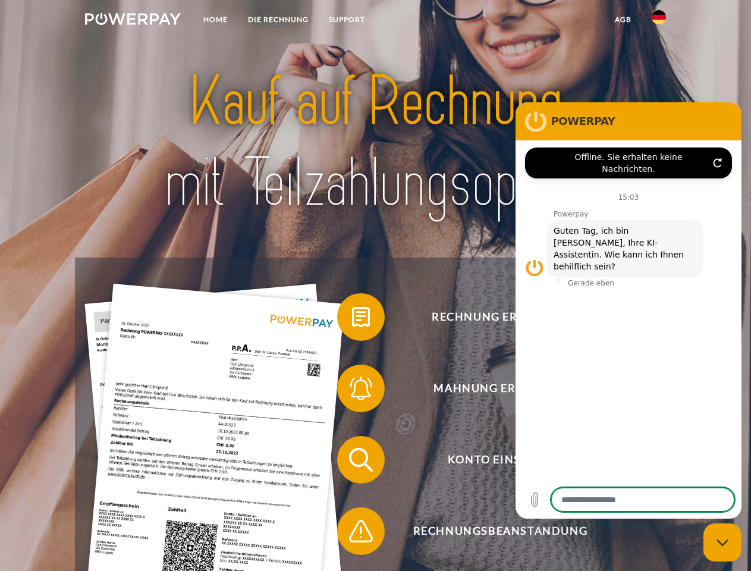
click at [133, 21] on img at bounding box center [133, 19] width 96 height 12
click at [659, 21] on img at bounding box center [659, 17] width 14 height 14
click at [623, 20] on link "agb" at bounding box center [623, 19] width 37 height 21
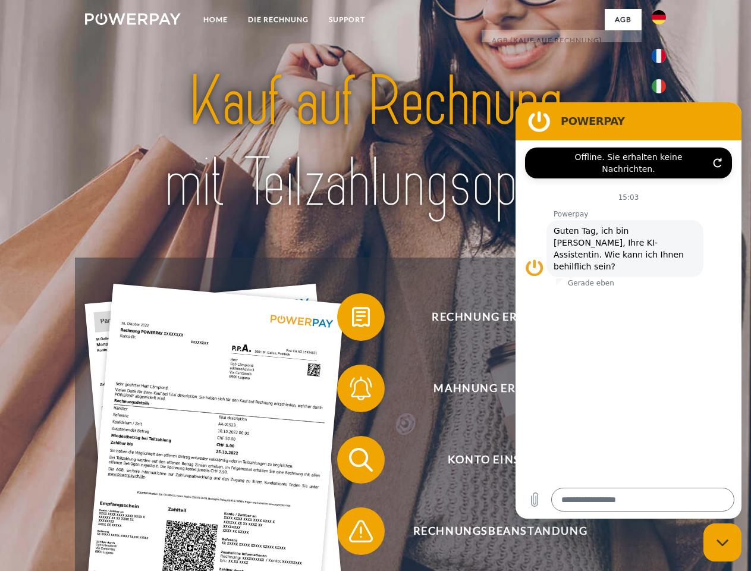
click at [352, 319] on span at bounding box center [342, 316] width 59 height 59
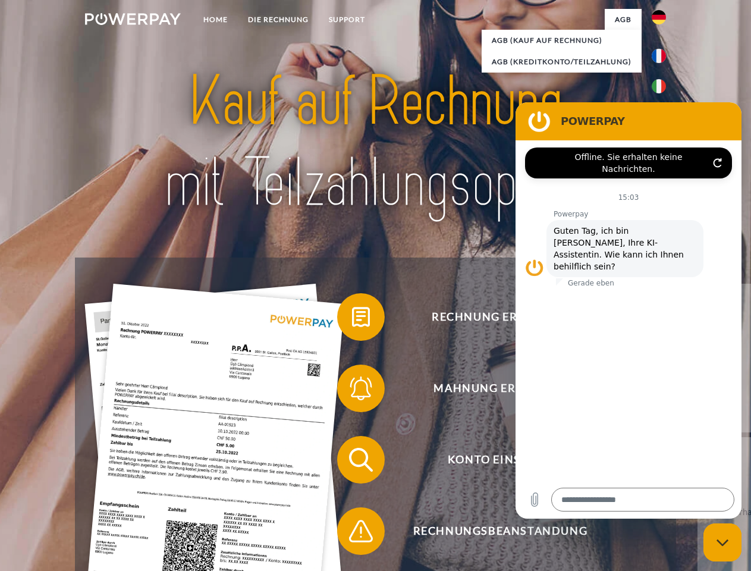
click at [352, 391] on div "Rechnung erhalten? Mahnung erhalten? Konto einsehen" at bounding box center [375, 495] width 601 height 476
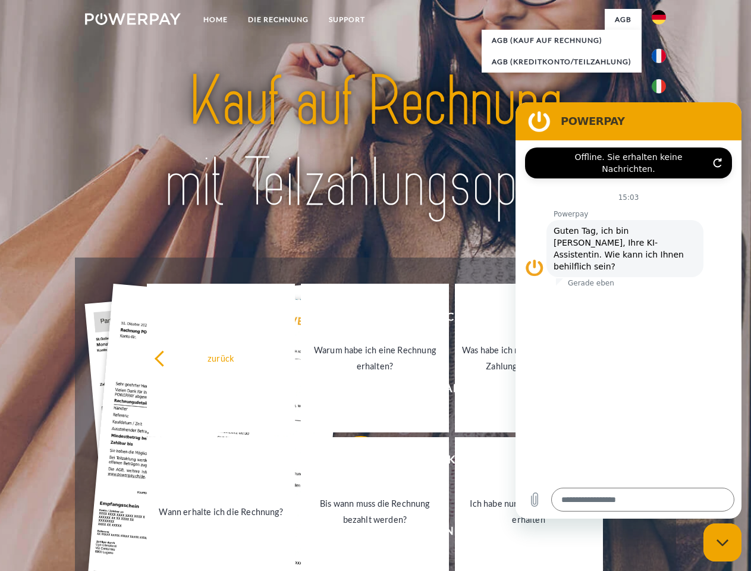
click at [352, 462] on link "Bis wann muss die Rechnung bezahlt werden?" at bounding box center [375, 511] width 148 height 149
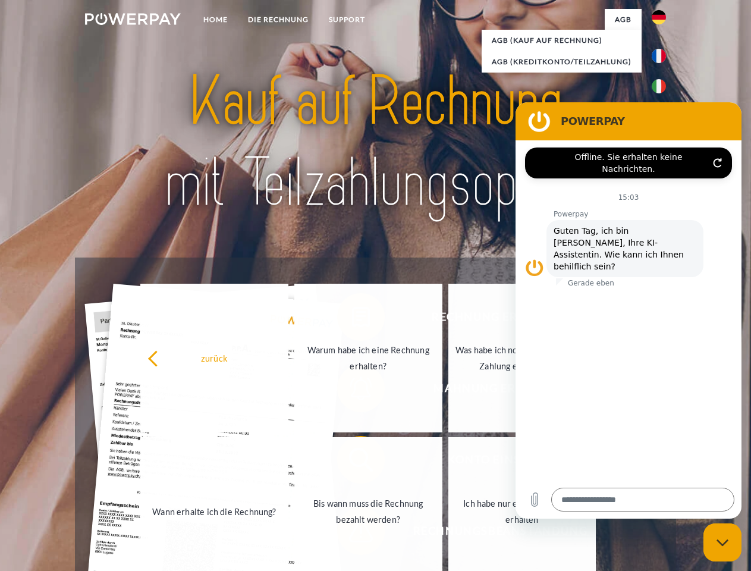
click at [352, 533] on span at bounding box center [342, 530] width 59 height 59
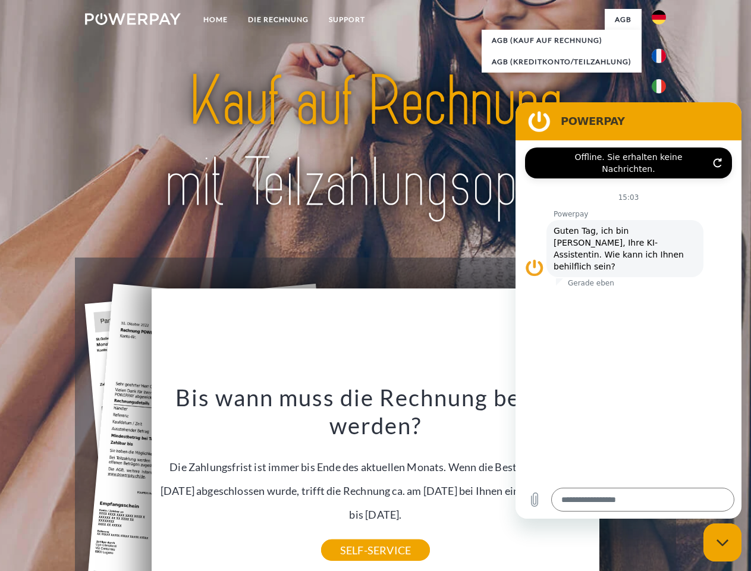
click at [722, 542] on icon "Messaging-Fenster schließen" at bounding box center [723, 543] width 12 height 8
type textarea "*"
